Goal: Go to known website: Access a specific website the user already knows

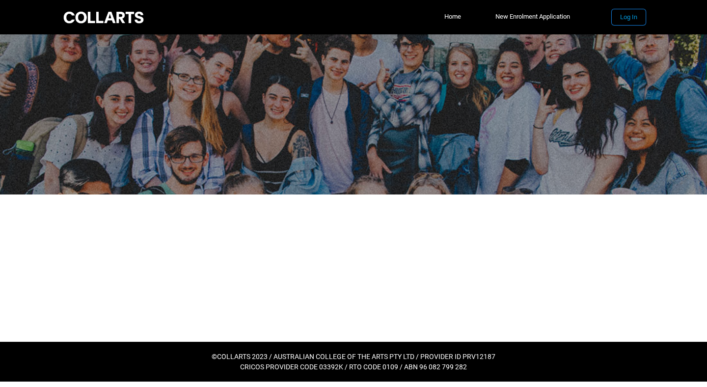
click at [633, 16] on button "Log In" at bounding box center [629, 17] width 34 height 16
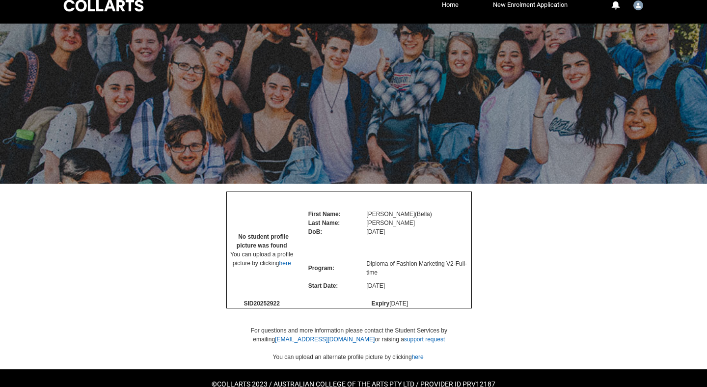
scroll to position [13, 0]
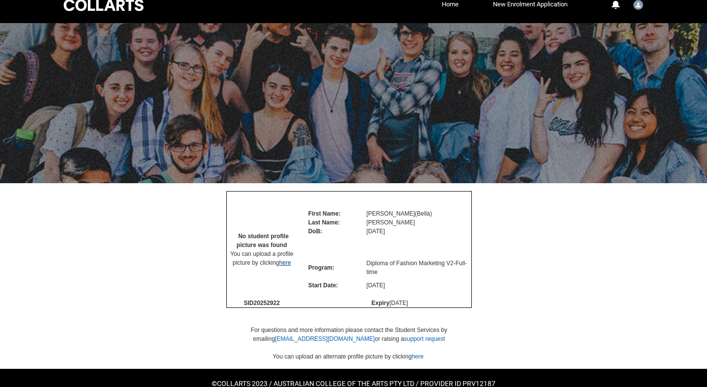
click at [288, 266] on link "here" at bounding box center [285, 262] width 12 height 7
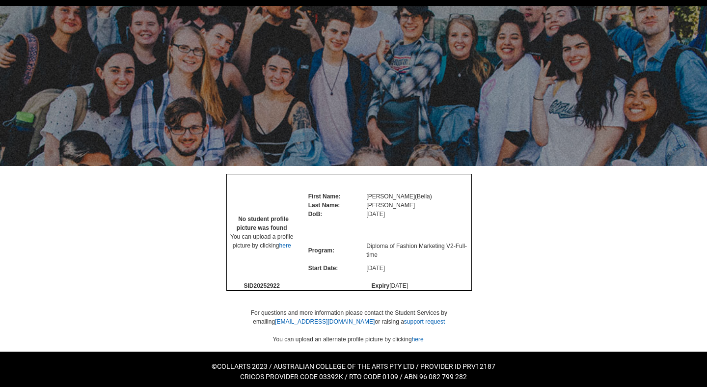
scroll to position [31, 0]
